Goal: Find specific page/section: Find specific page/section

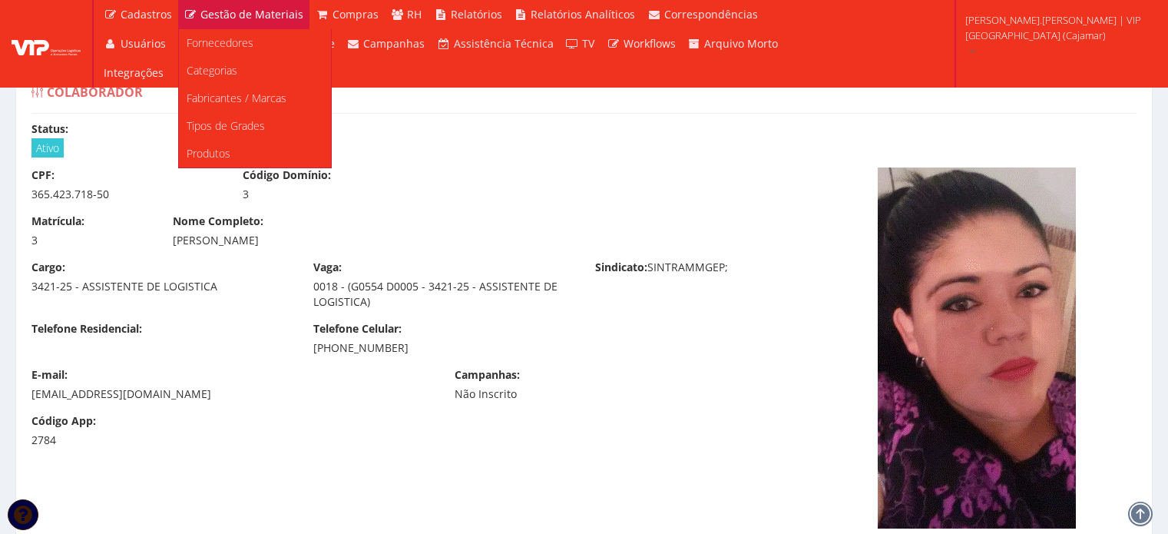
scroll to position [8855, 0]
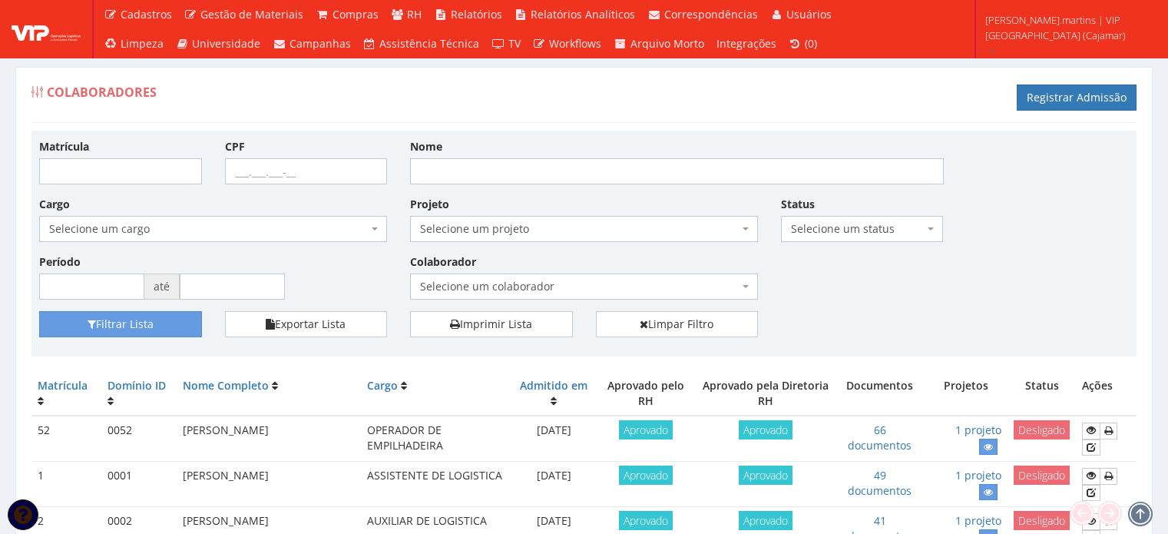
scroll to position [358, 0]
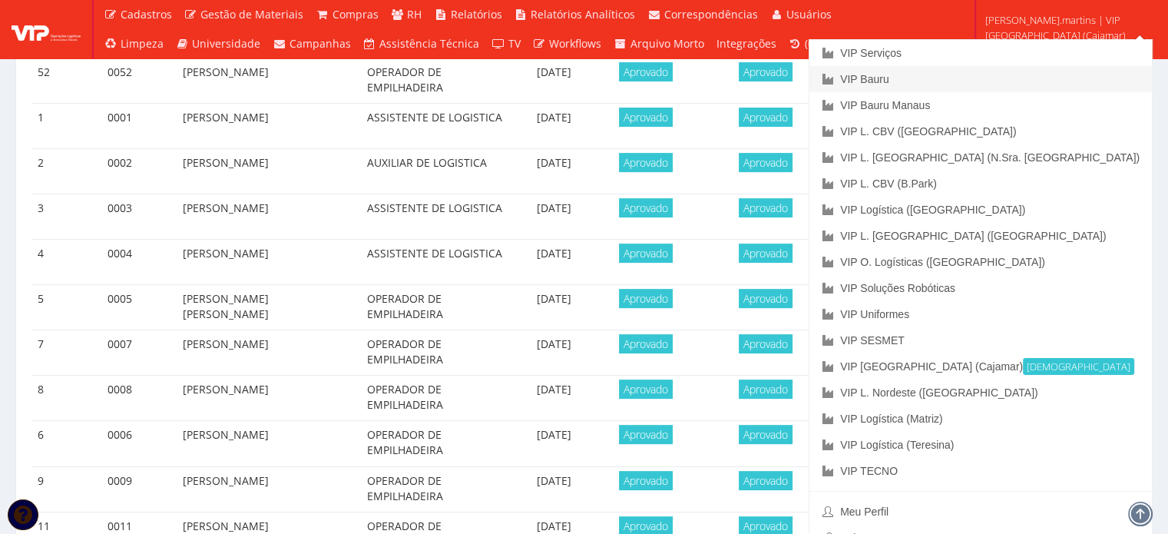
click at [1040, 76] on link "VIP Bauru" at bounding box center [980, 79] width 342 height 26
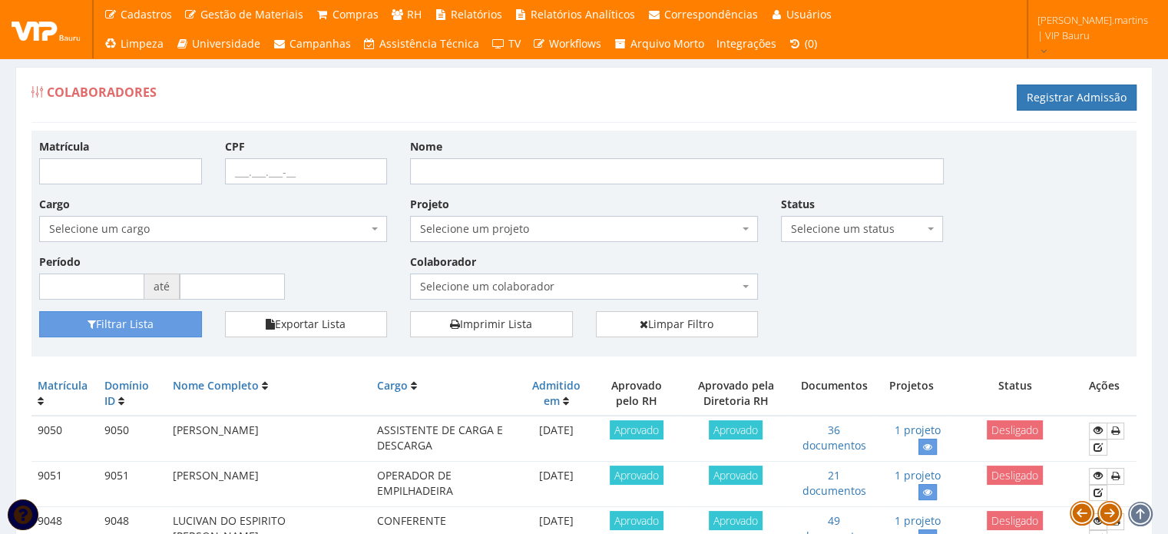
click at [485, 279] on span "Selecione um colaborador" at bounding box center [579, 286] width 319 height 15
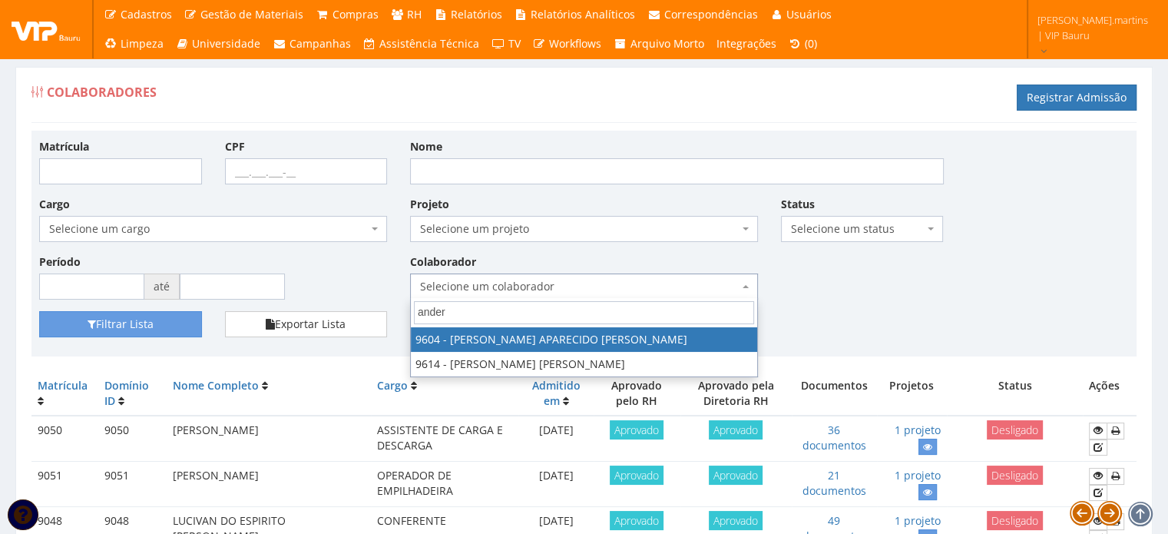
type input "ander"
select select "3771"
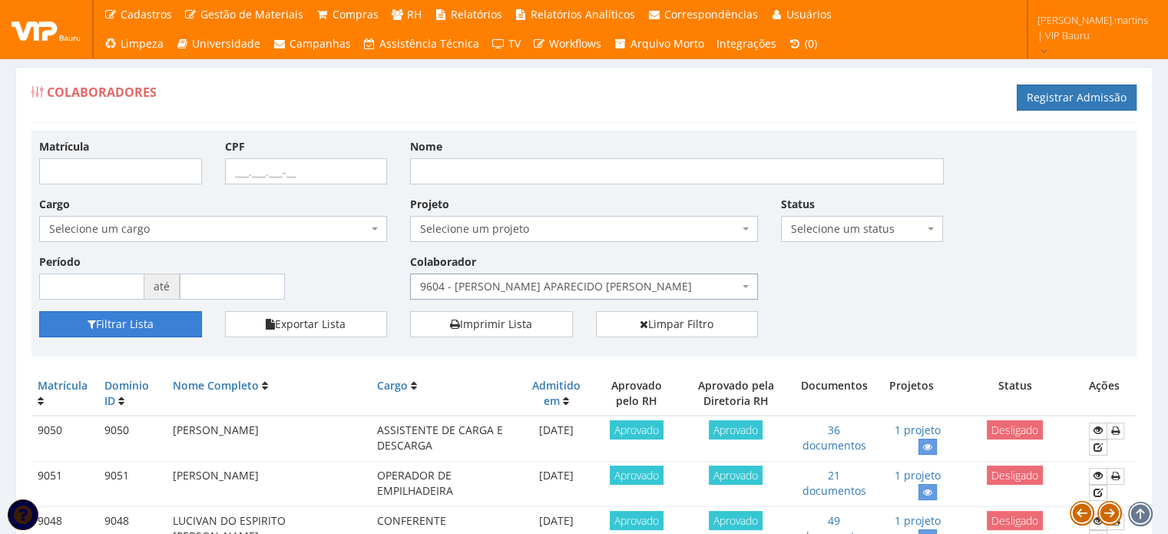
click at [132, 317] on button "Filtrar Lista" at bounding box center [120, 324] width 163 height 26
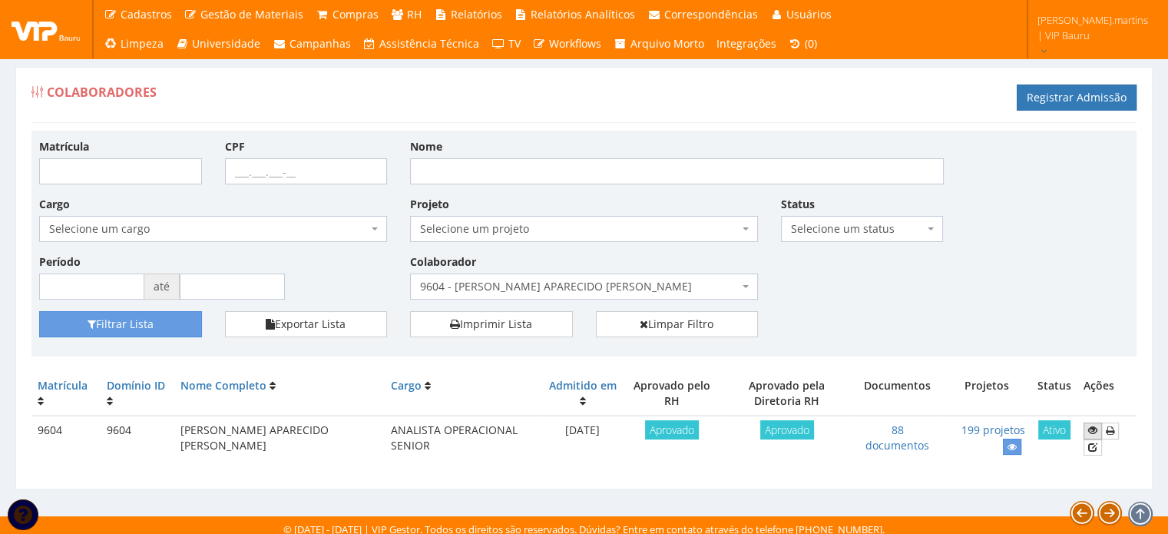
click at [1093, 427] on icon at bounding box center [1092, 430] width 9 height 11
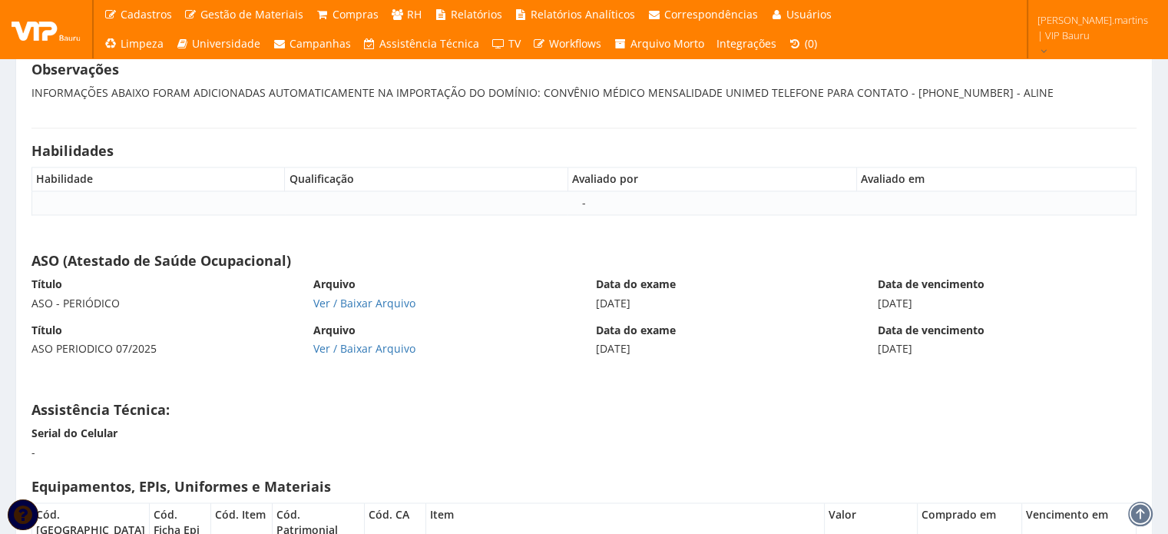
scroll to position [13904, 0]
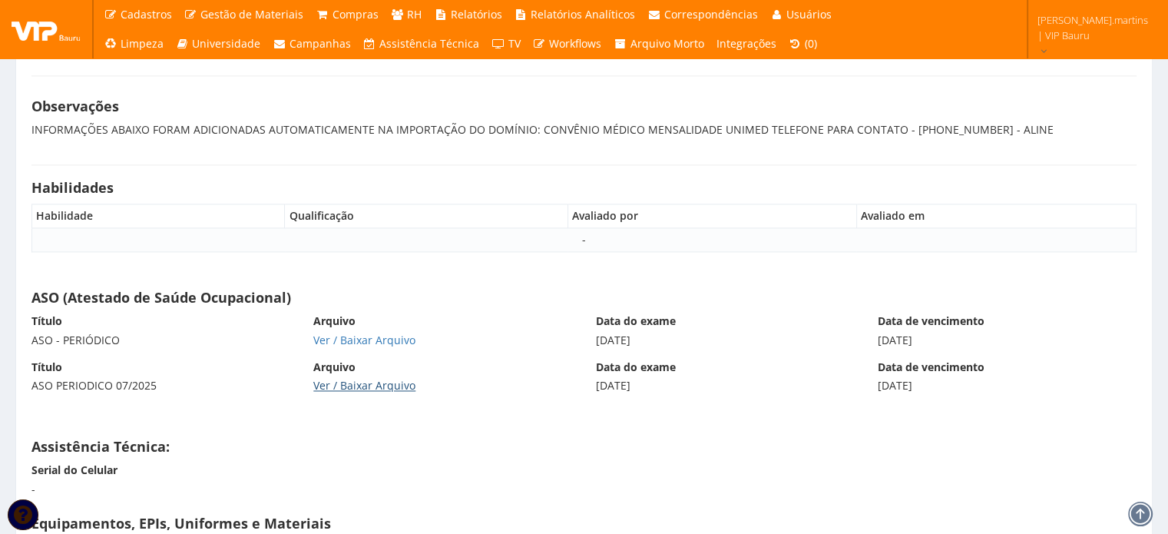
click at [350, 378] on link "Ver / Baixar Arquivo" at bounding box center [364, 385] width 102 height 15
